Goal: Task Accomplishment & Management: Manage account settings

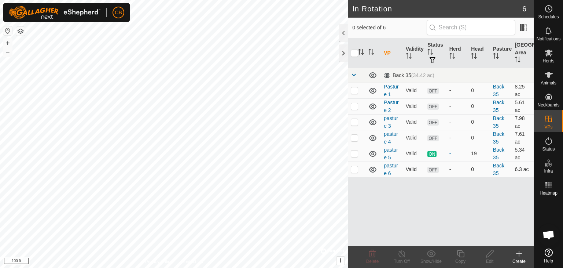
click at [355, 168] on p-checkbox at bounding box center [354, 169] width 7 height 6
checkbox input "true"
click at [550, 77] on icon at bounding box center [549, 75] width 8 height 6
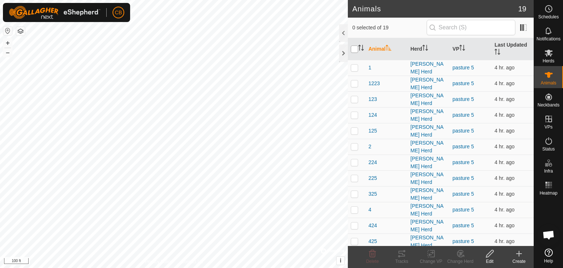
click at [354, 49] on input "checkbox" at bounding box center [354, 48] width 7 height 7
checkbox input "true"
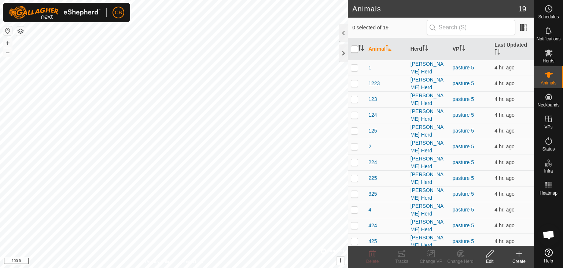
checkbox input "true"
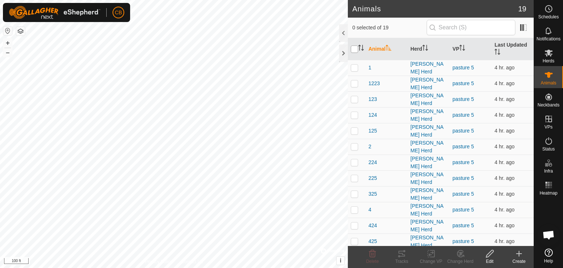
checkbox input "true"
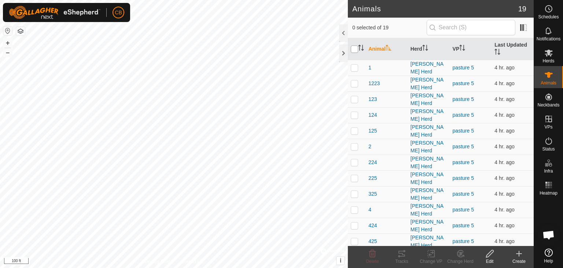
checkbox input "true"
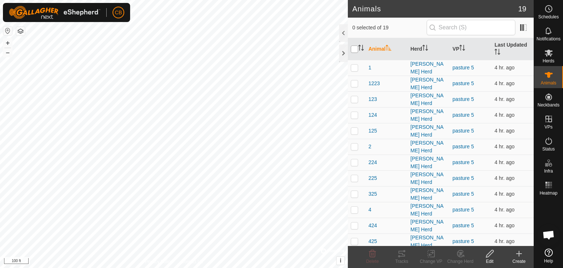
checkbox input "true"
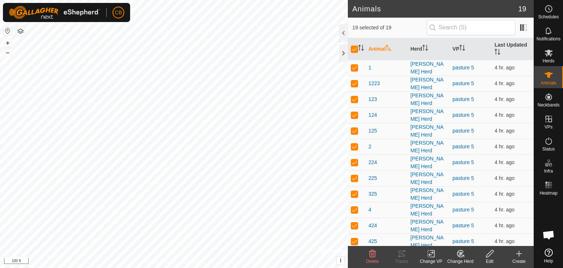
click at [428, 261] on div "Change VP" at bounding box center [431, 261] width 29 height 7
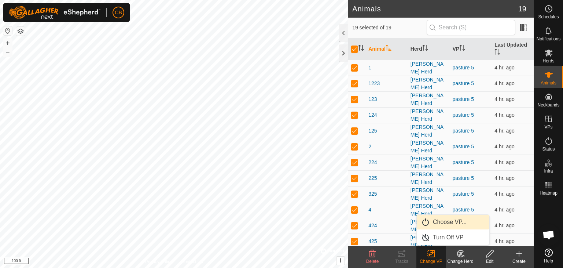
click at [431, 225] on link "Choose VP..." at bounding box center [453, 222] width 73 height 15
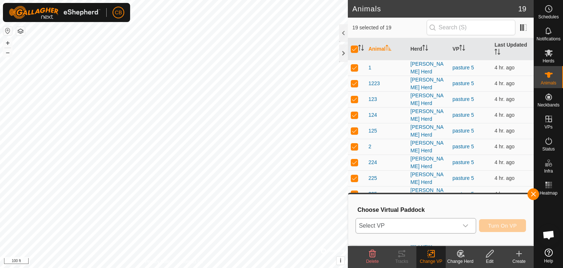
click at [467, 223] on icon "dropdown trigger" at bounding box center [466, 226] width 6 height 6
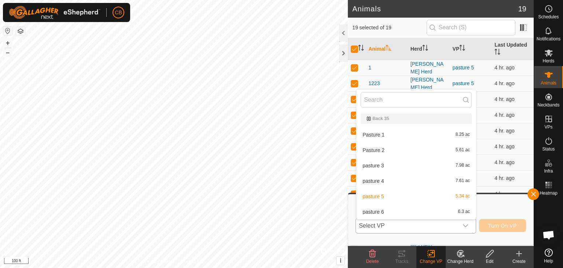
click at [447, 215] on li "pasture 6 6.3 ac" at bounding box center [416, 211] width 120 height 15
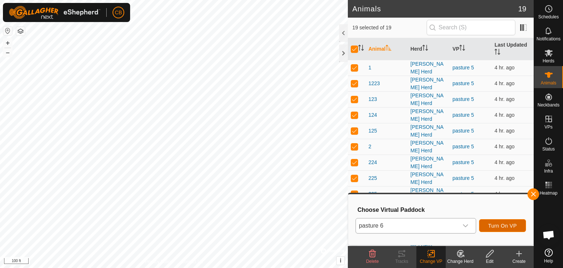
click at [501, 225] on span "Turn On VP" at bounding box center [502, 226] width 29 height 6
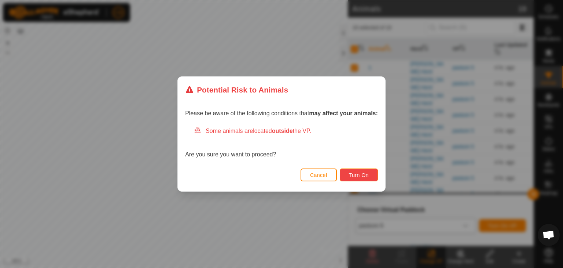
click at [360, 176] on span "Turn On" at bounding box center [359, 175] width 20 height 6
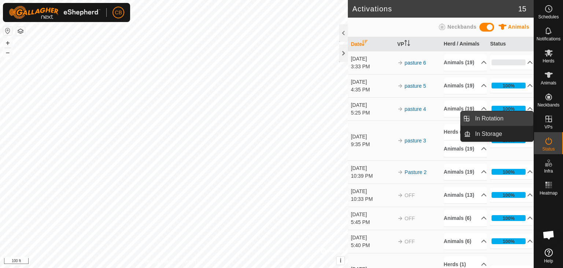
click at [513, 120] on link "In Rotation" at bounding box center [502, 118] width 63 height 15
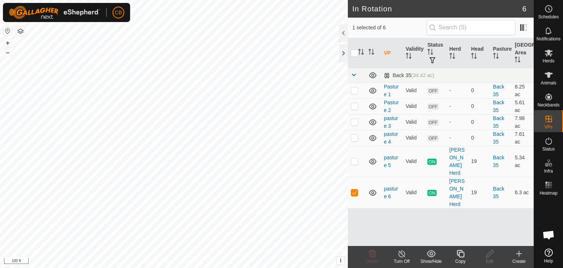
click at [523, 259] on div "Create" at bounding box center [519, 261] width 29 height 7
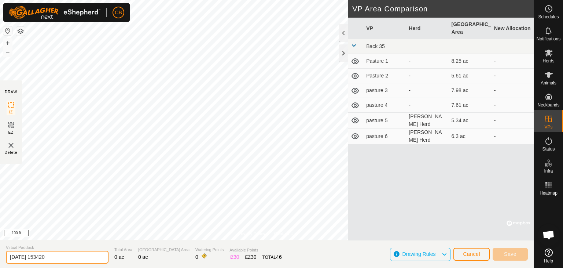
click at [68, 256] on input "[DATE] 153420" at bounding box center [57, 256] width 103 height 13
type input "2"
type input "pasture 7"
click at [346, 54] on div at bounding box center [343, 53] width 9 height 18
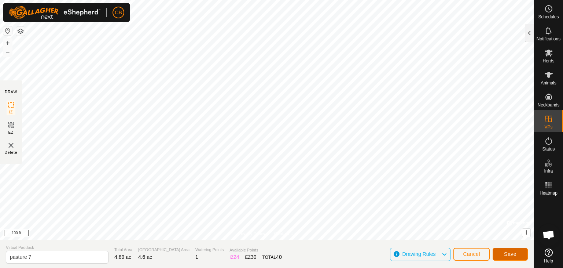
click at [512, 253] on span "Save" at bounding box center [510, 254] width 12 height 6
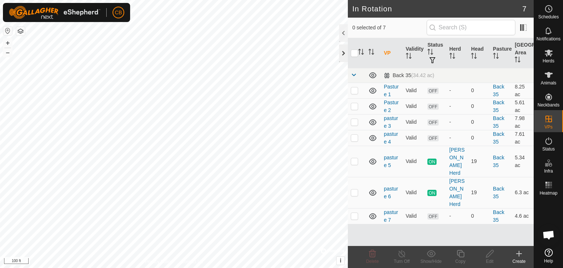
click at [345, 54] on div at bounding box center [343, 53] width 9 height 18
